Goal: Task Accomplishment & Management: Manage account settings

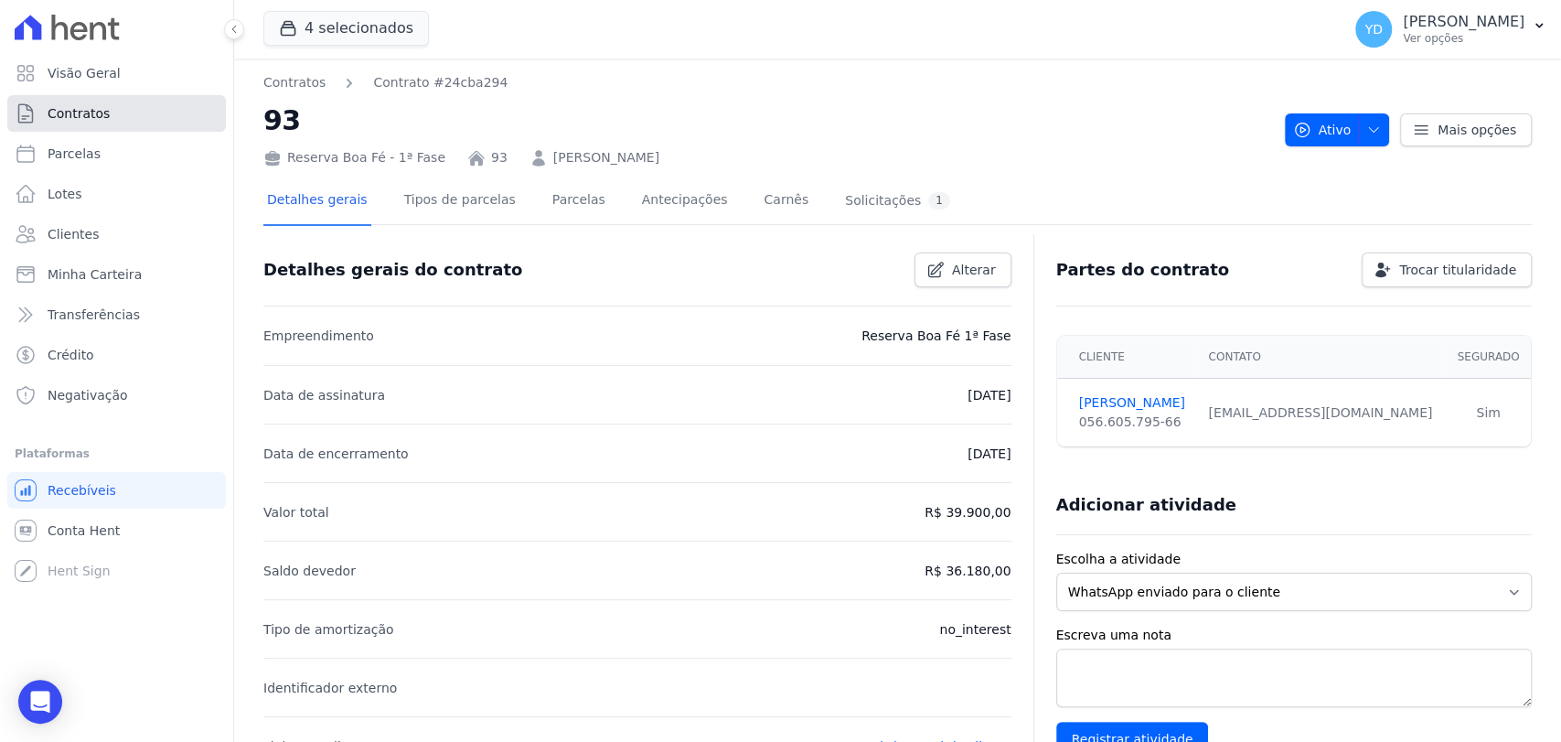
scroll to position [606, 0]
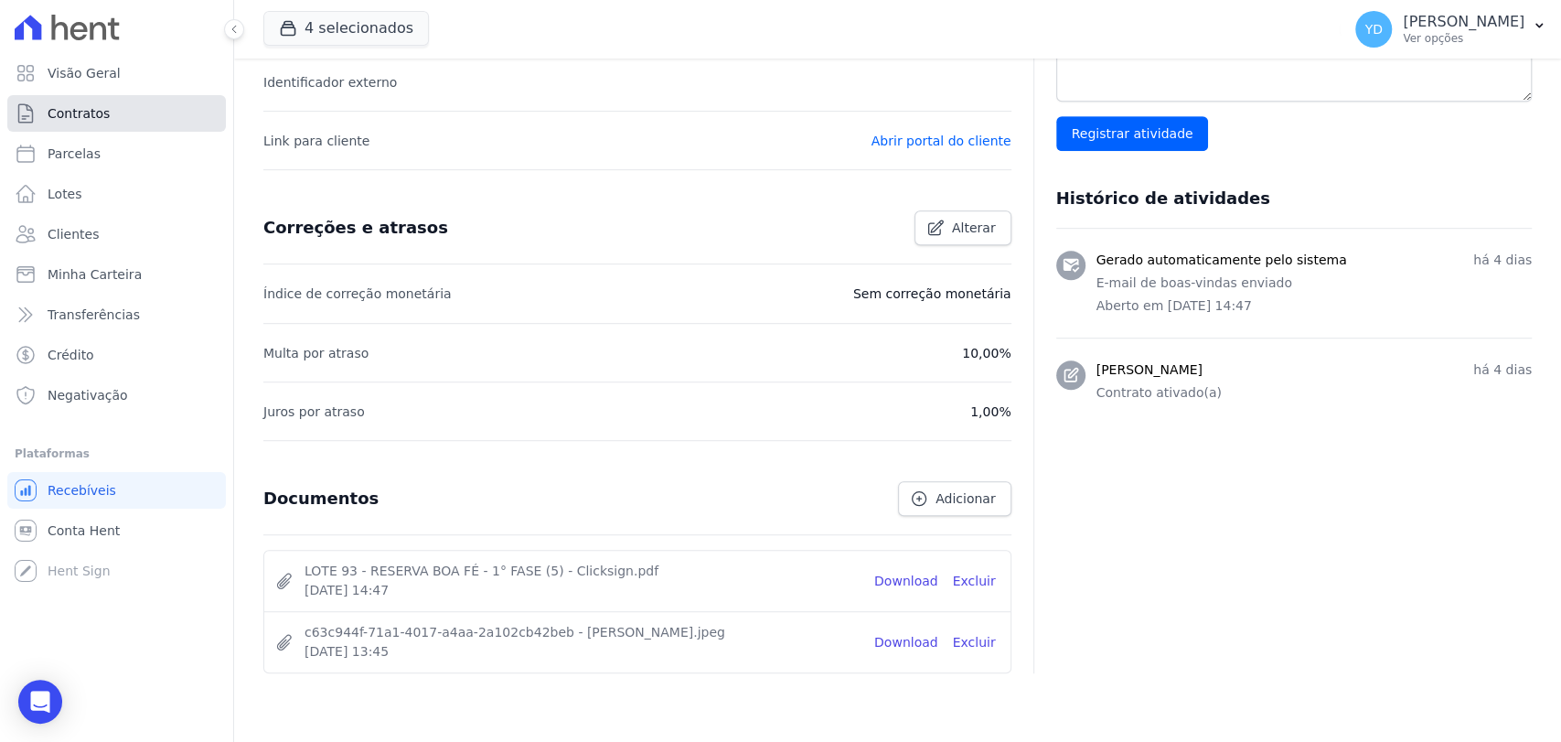
drag, startPoint x: 0, startPoint y: 0, endPoint x: 155, endPoint y: 110, distance: 190.3
click at [155, 110] on link "Contratos" at bounding box center [116, 113] width 219 height 37
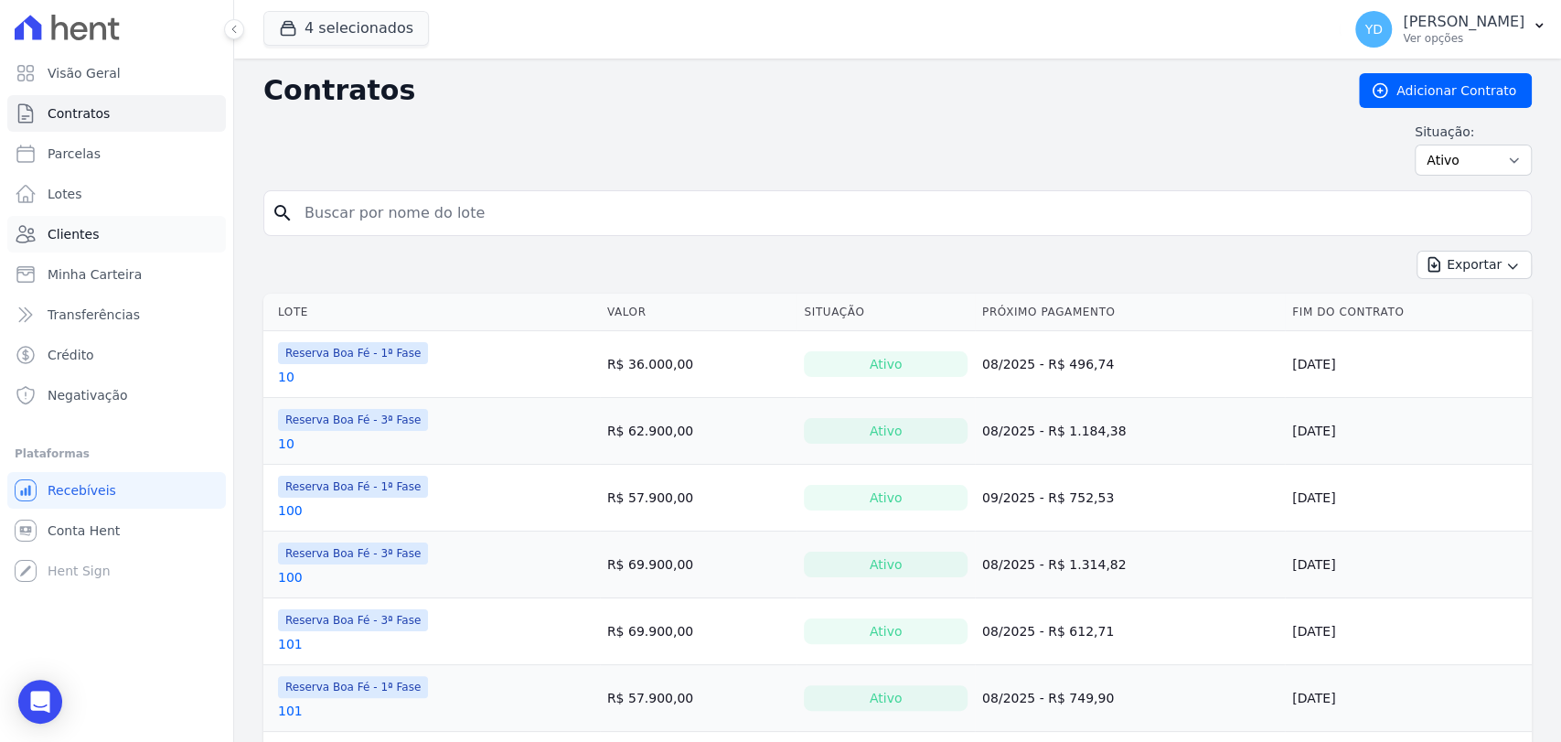
click at [158, 221] on link "Clientes" at bounding box center [116, 234] width 219 height 37
click at [466, 211] on input "search" at bounding box center [909, 213] width 1230 height 37
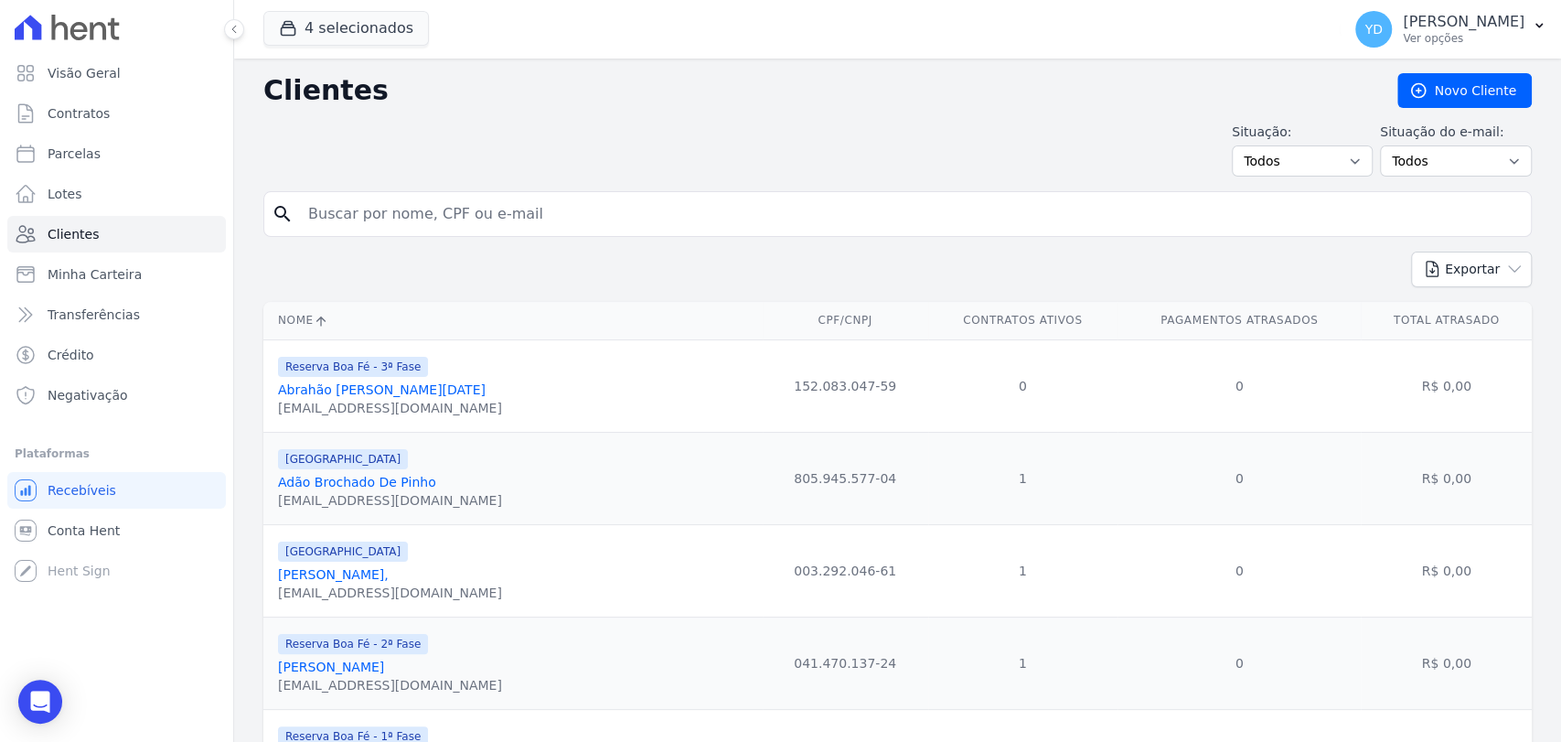
click at [466, 211] on input "search" at bounding box center [910, 214] width 1227 height 37
type input "jardel"
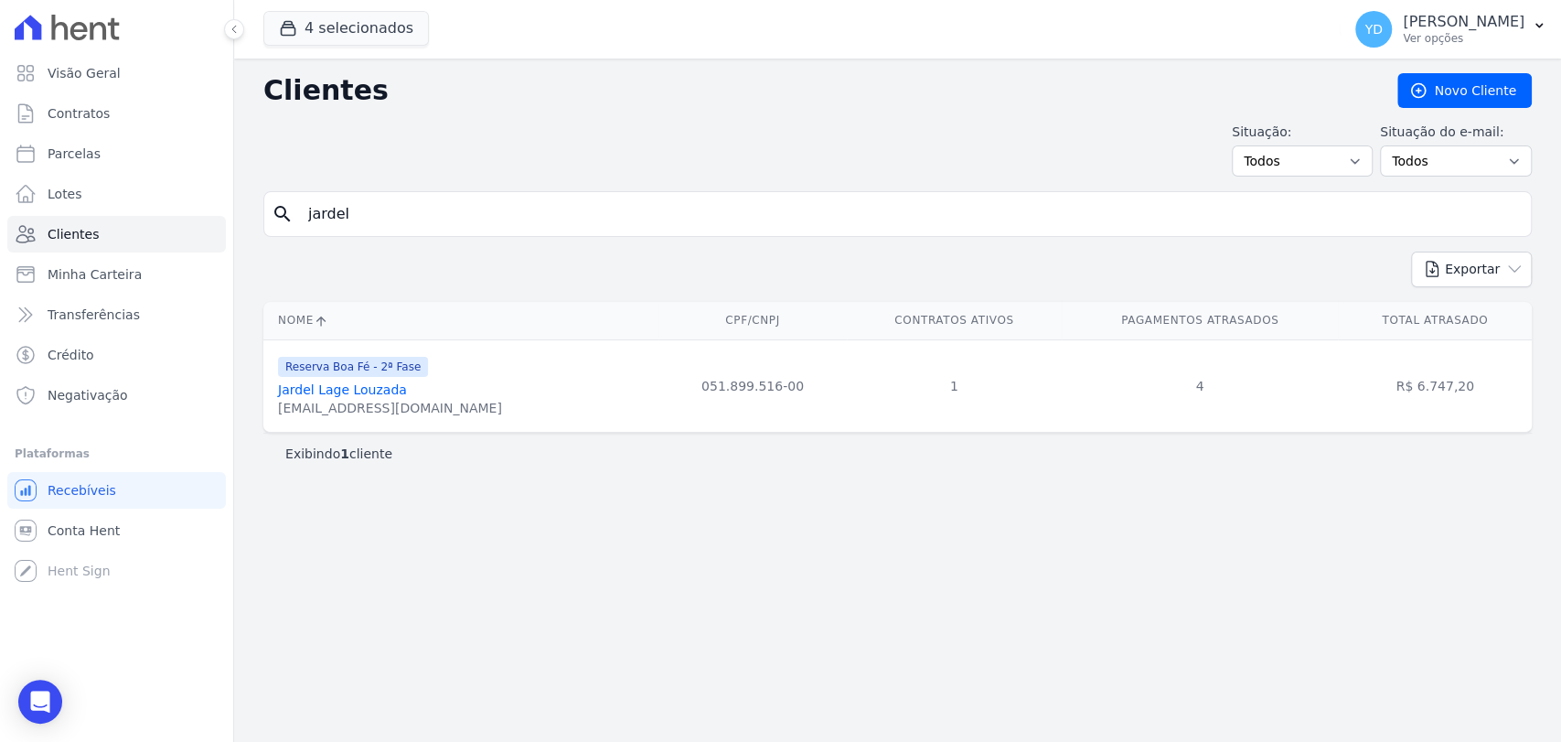
click at [370, 402] on div "jardelsolluz@gmail.com" at bounding box center [390, 408] width 224 height 18
click at [369, 390] on link "Jardel Lage Louzada" at bounding box center [342, 389] width 129 height 15
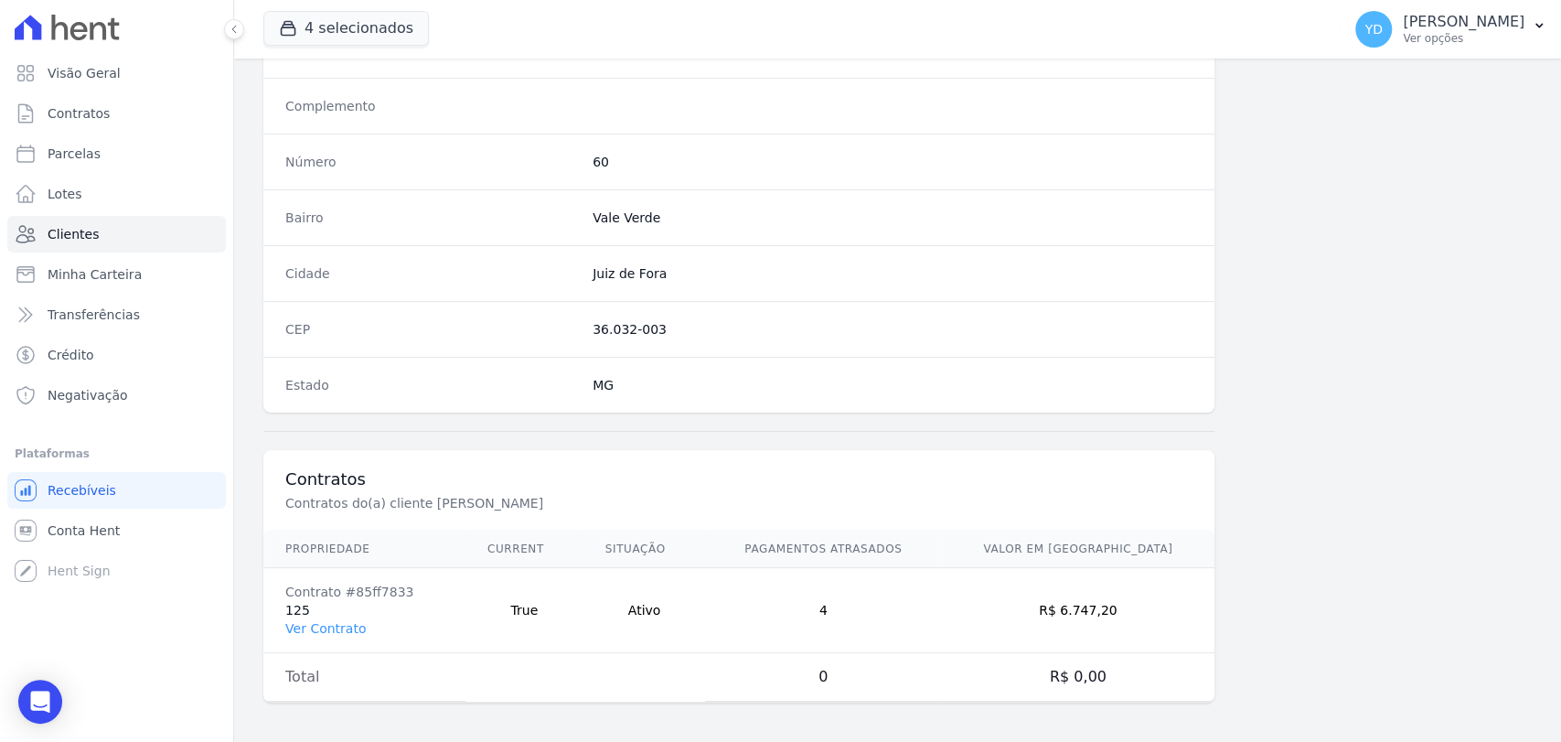
scroll to position [966, 0]
click at [321, 628] on link "Ver Contrato" at bounding box center [325, 627] width 80 height 15
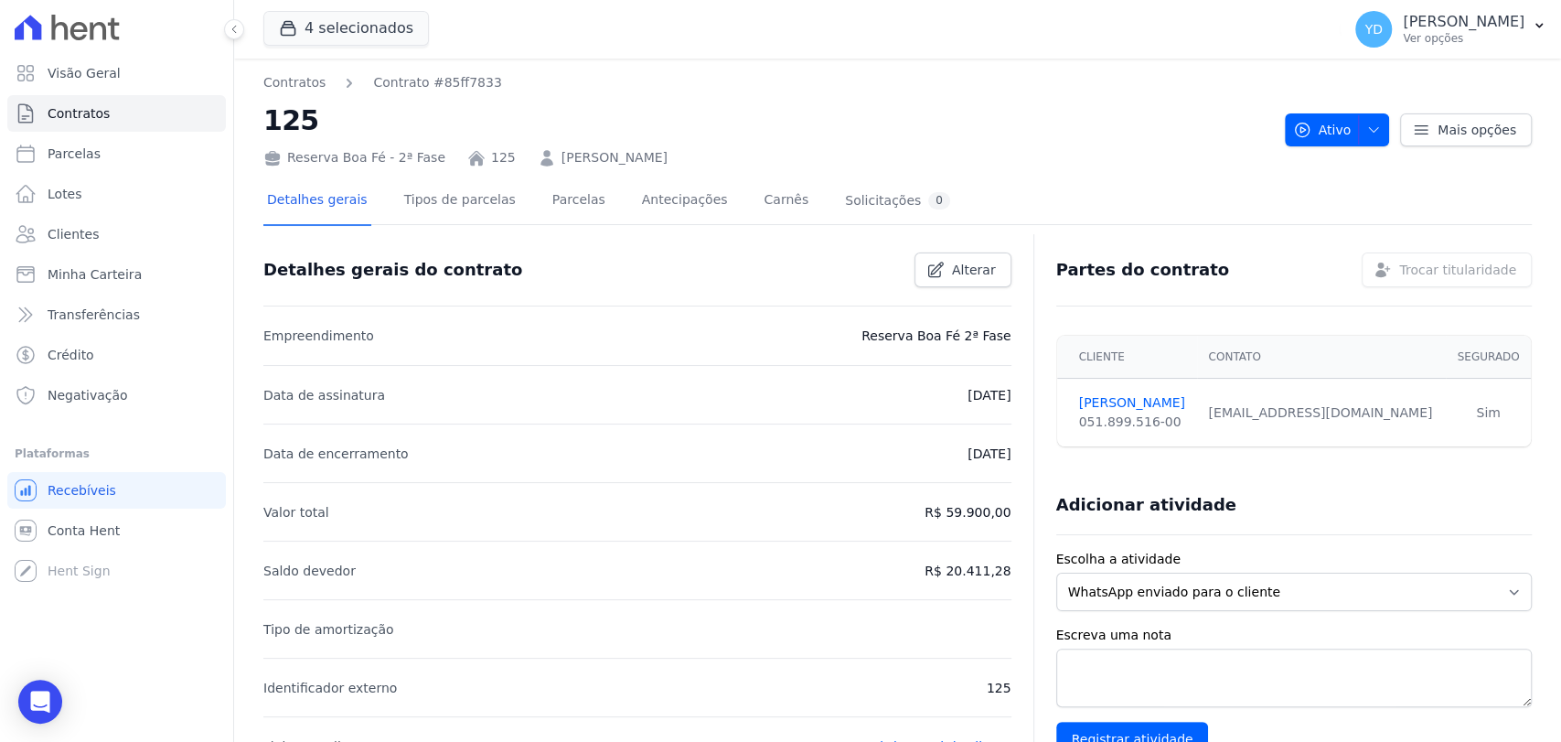
click at [556, 228] on div at bounding box center [897, 232] width 1269 height 16
click at [554, 211] on link "Parcelas" at bounding box center [579, 201] width 60 height 48
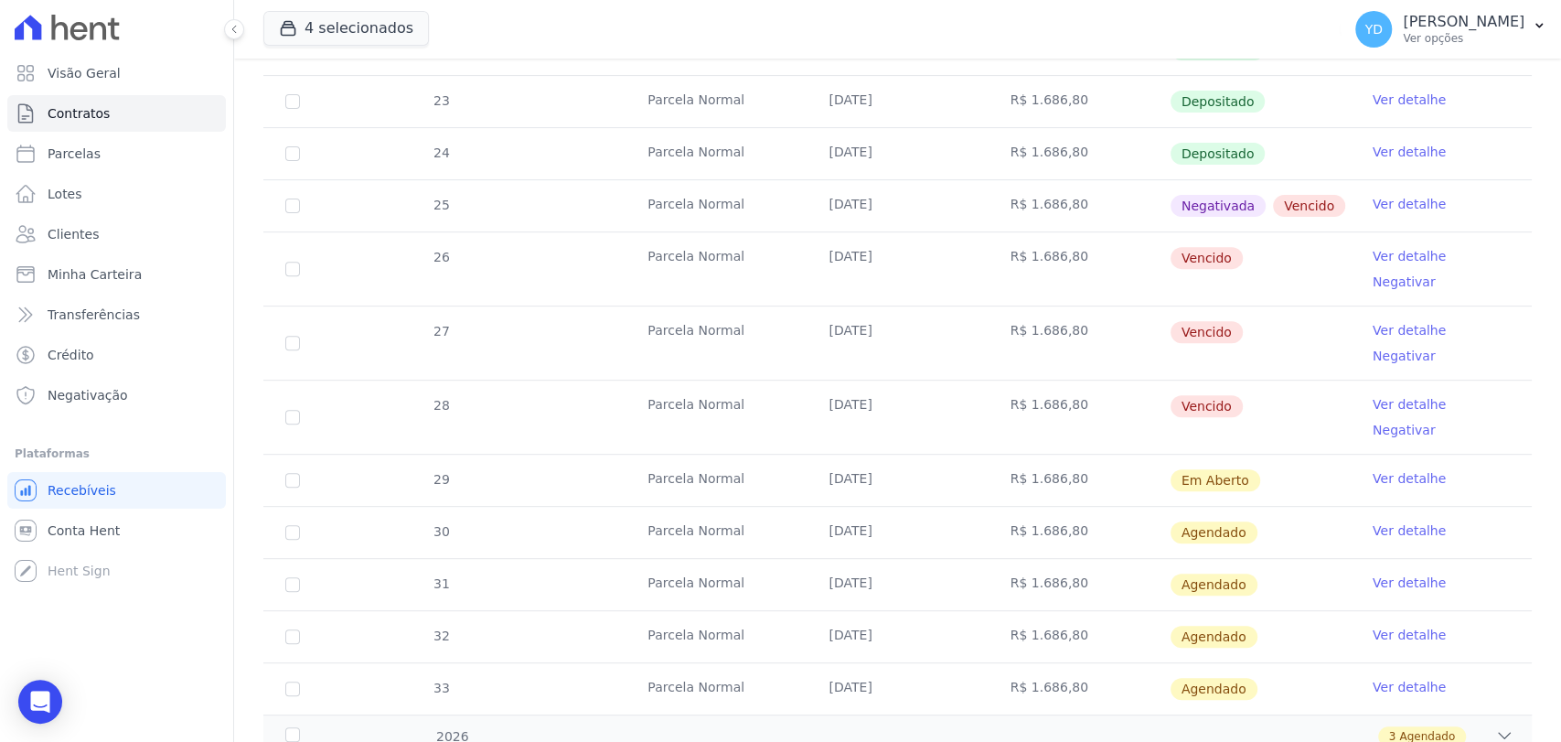
scroll to position [406, 0]
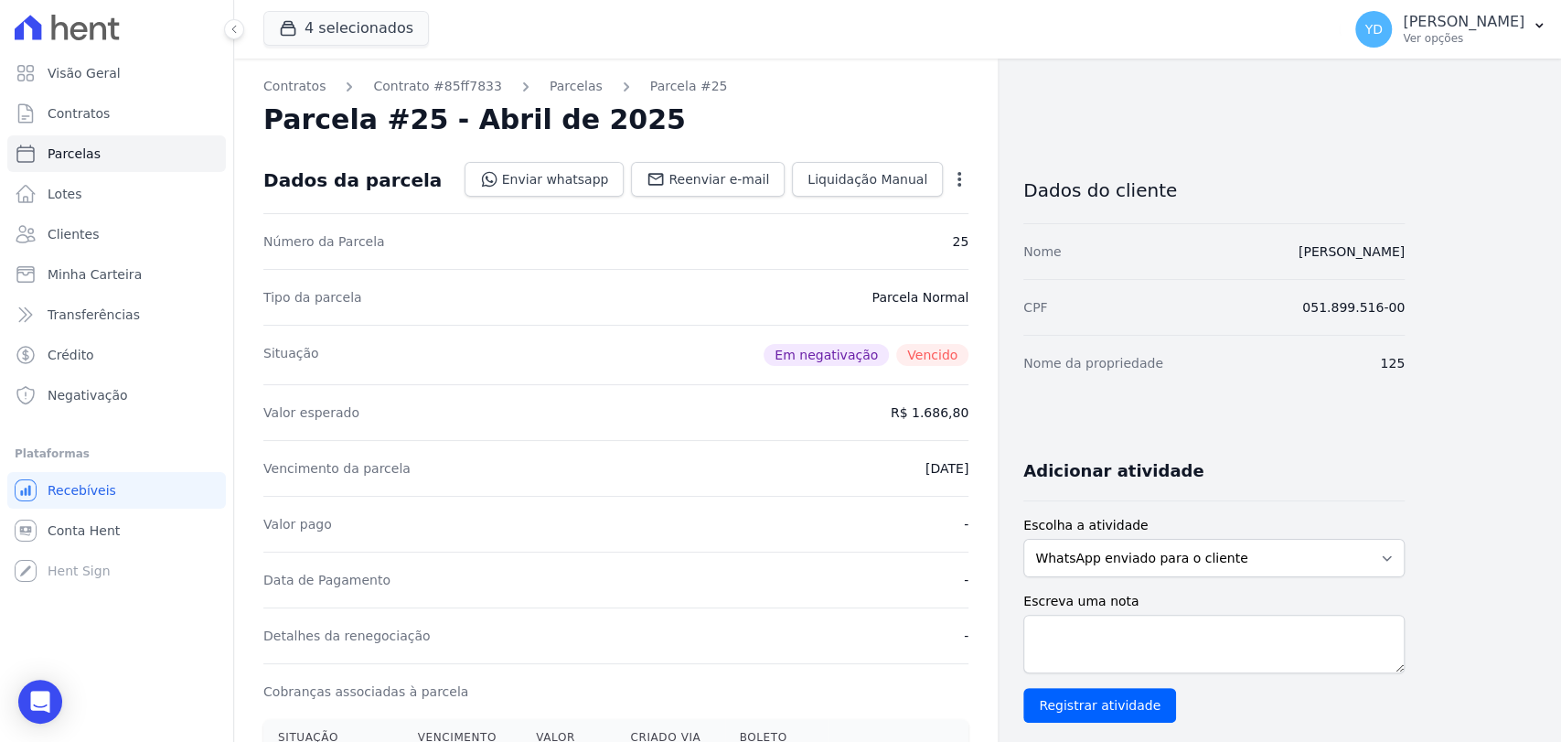
scroll to position [508, 0]
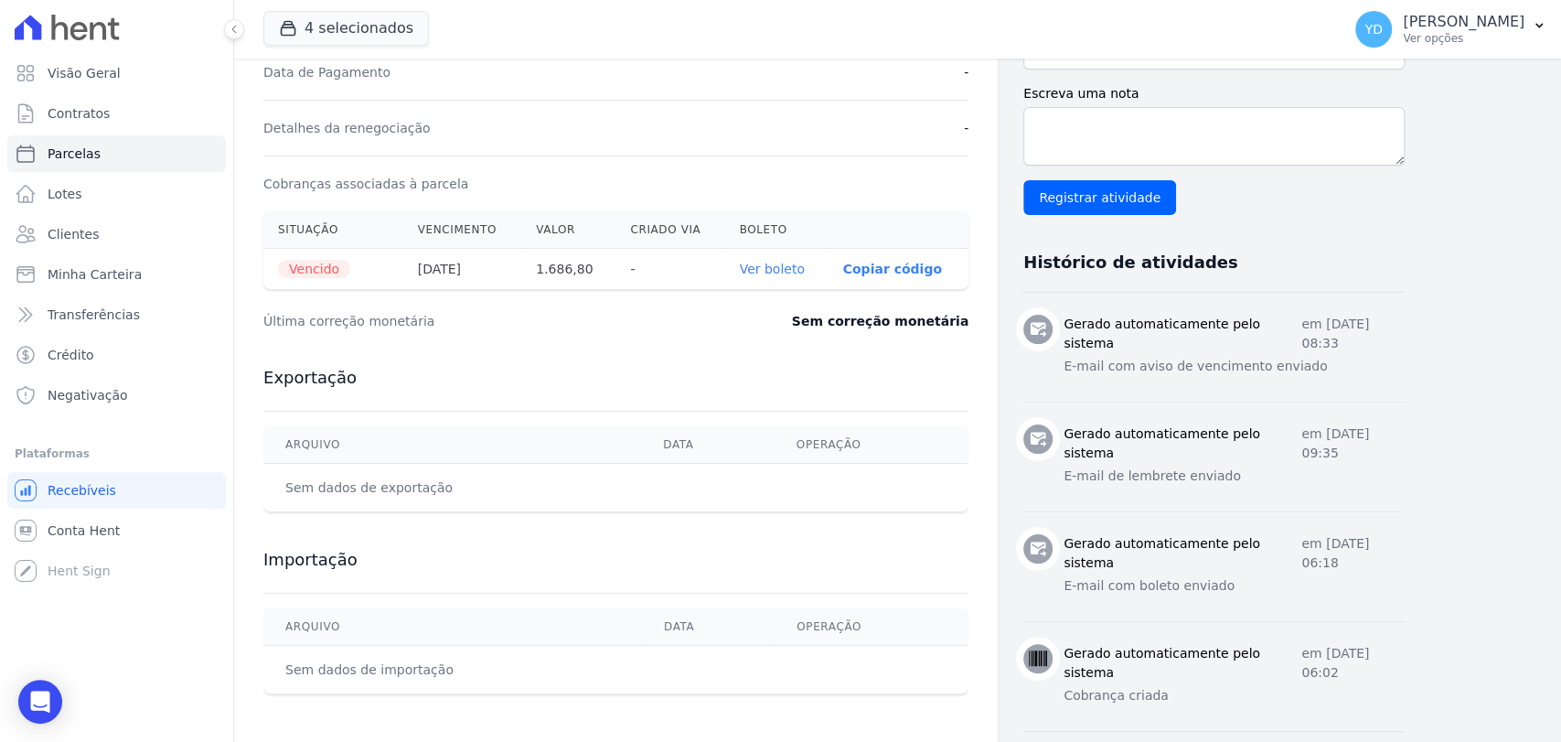
click at [765, 267] on link "Ver boleto" at bounding box center [772, 269] width 65 height 15
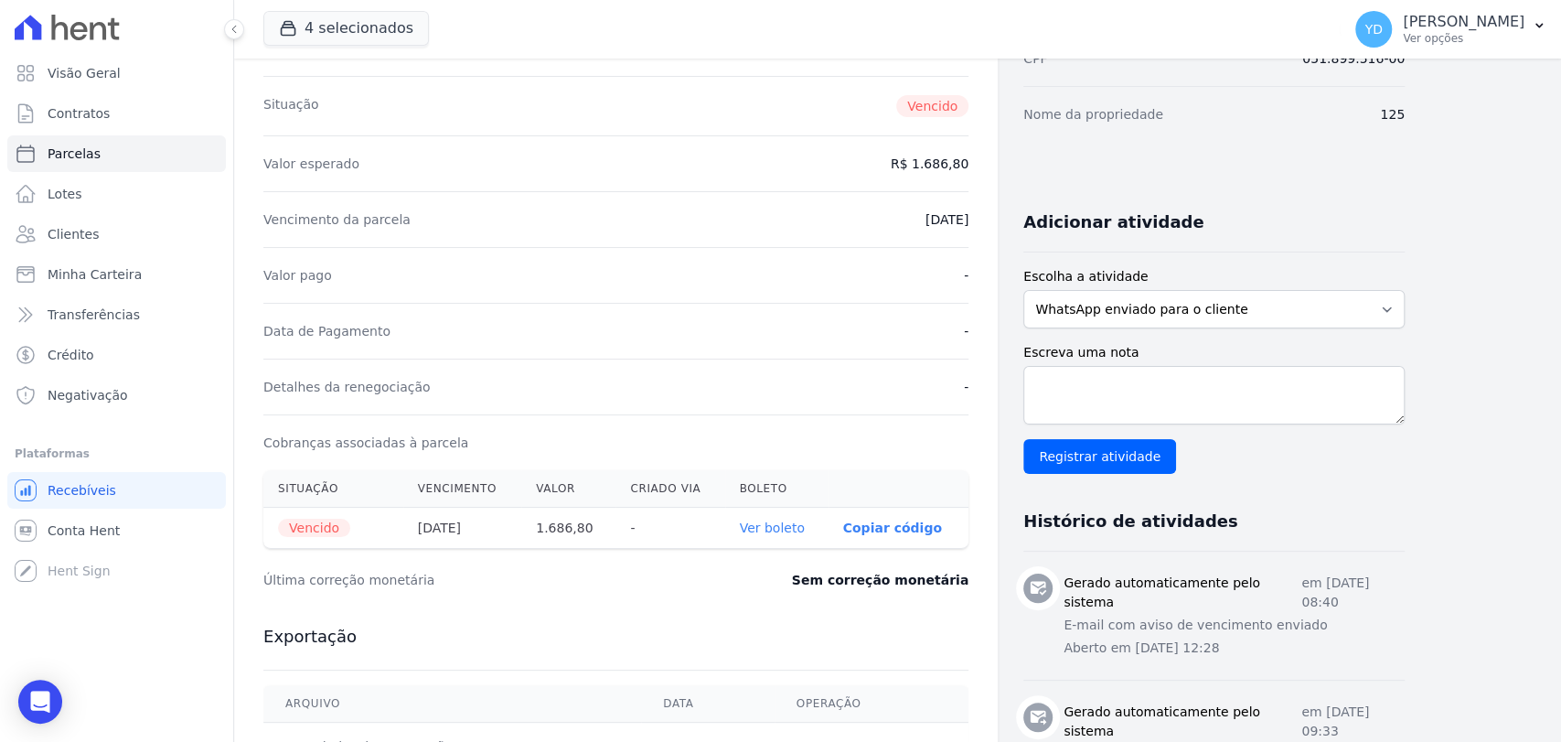
scroll to position [508, 0]
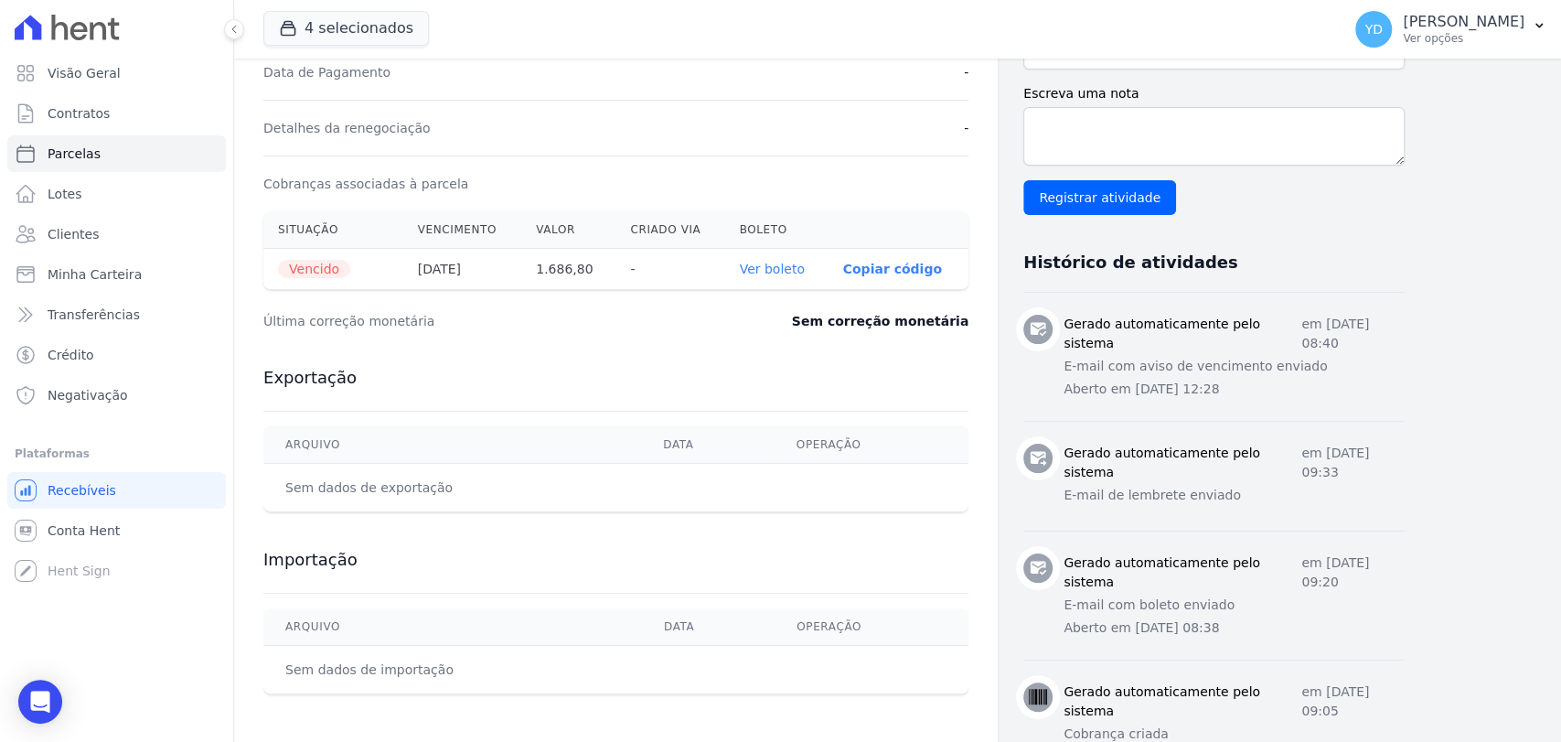
click at [782, 276] on th "Ver boleto" at bounding box center [776, 269] width 103 height 41
click at [782, 273] on link "Ver boleto" at bounding box center [772, 269] width 65 height 15
